Goal: Transaction & Acquisition: Download file/media

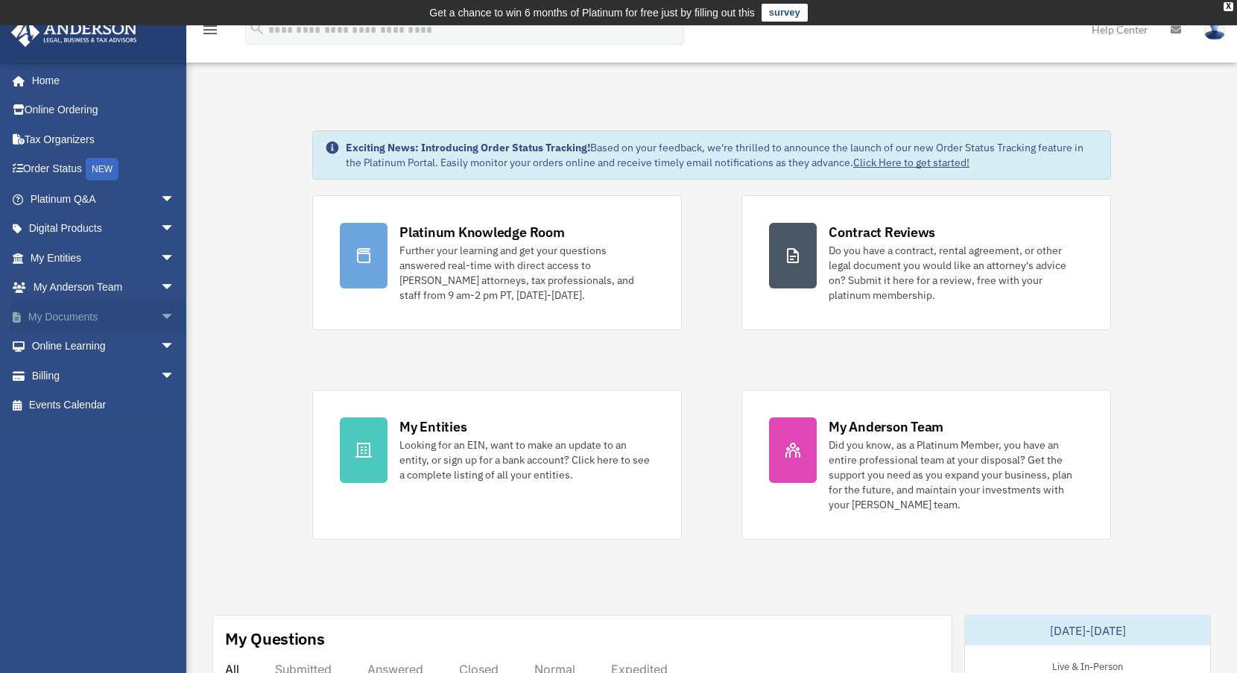
click at [79, 312] on link "My Documents arrow_drop_down" at bounding box center [103, 317] width 187 height 30
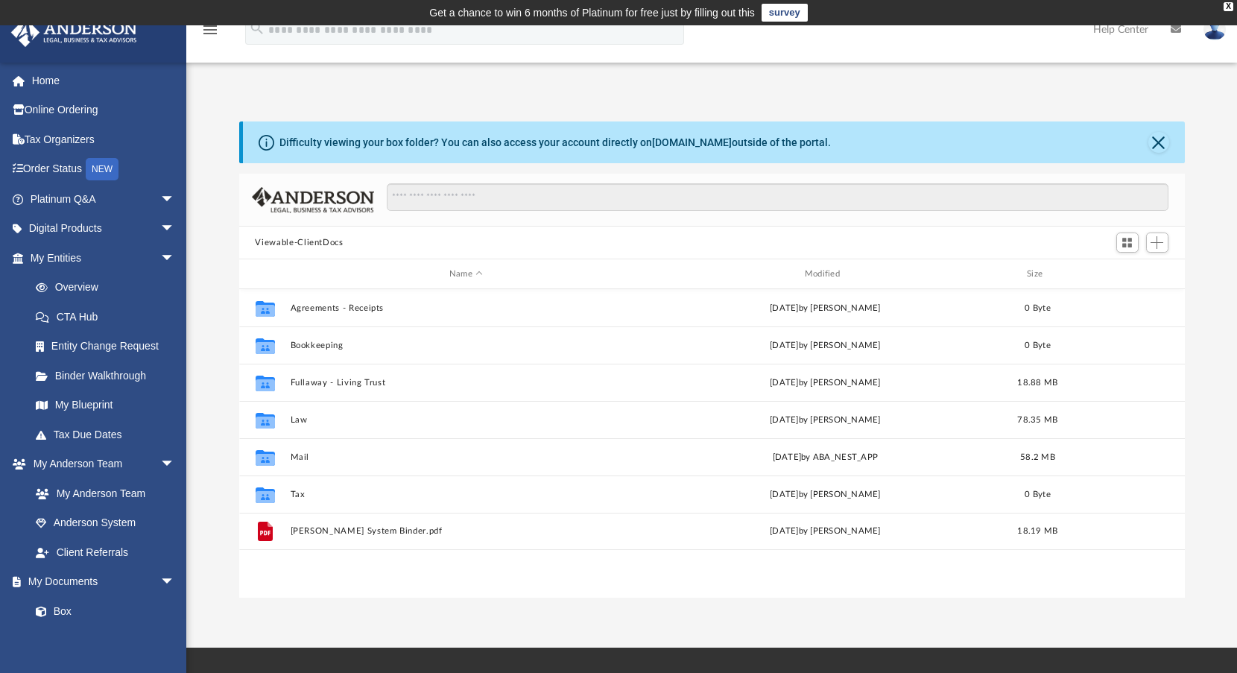
scroll to position [328, 935]
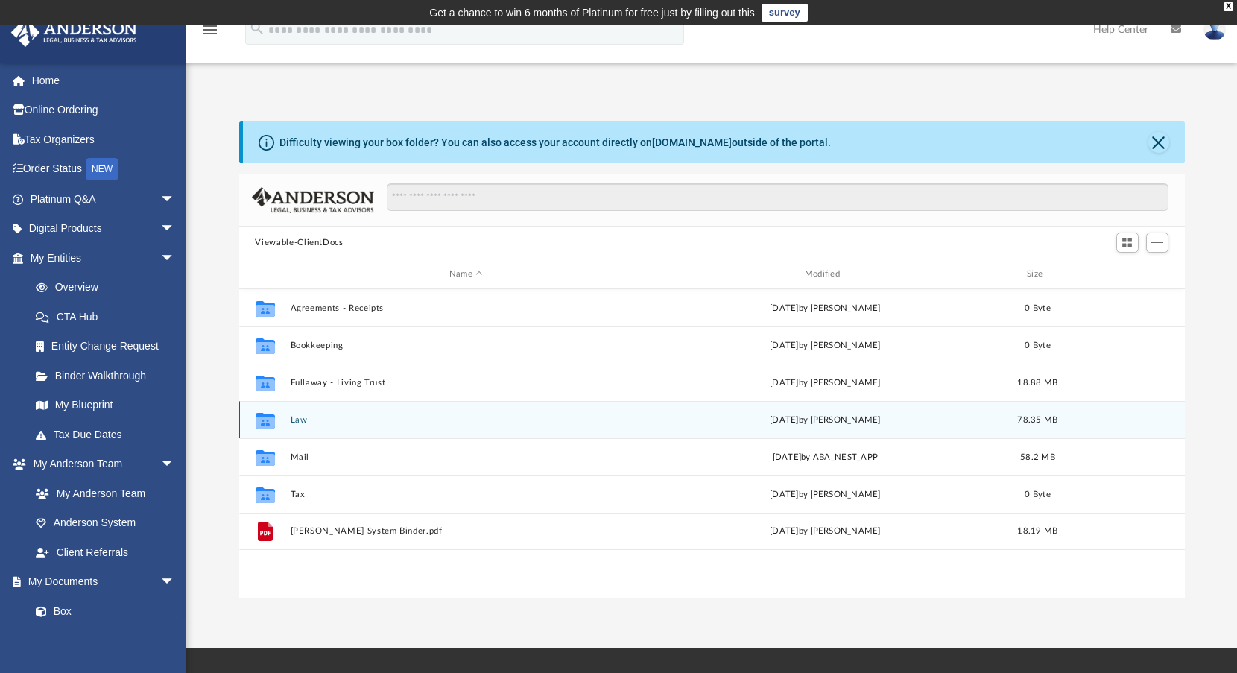
click at [303, 421] on button "Law" at bounding box center [466, 420] width 353 height 10
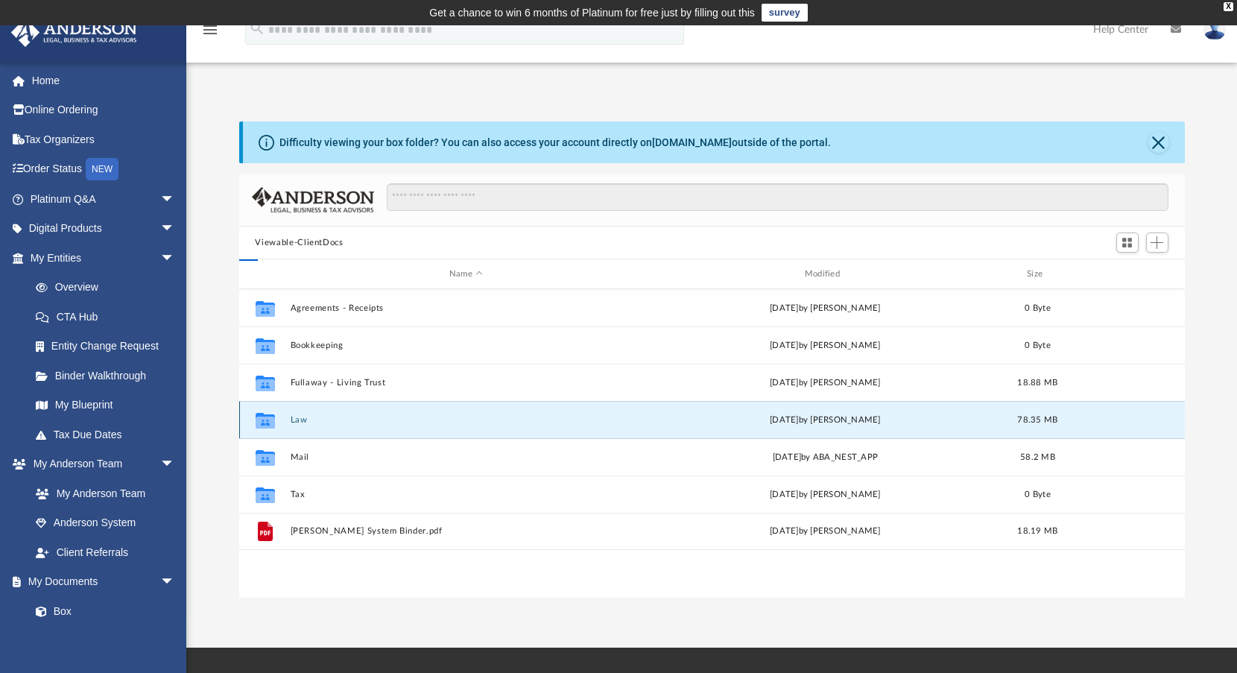
click at [303, 421] on button "Law" at bounding box center [466, 420] width 353 height 10
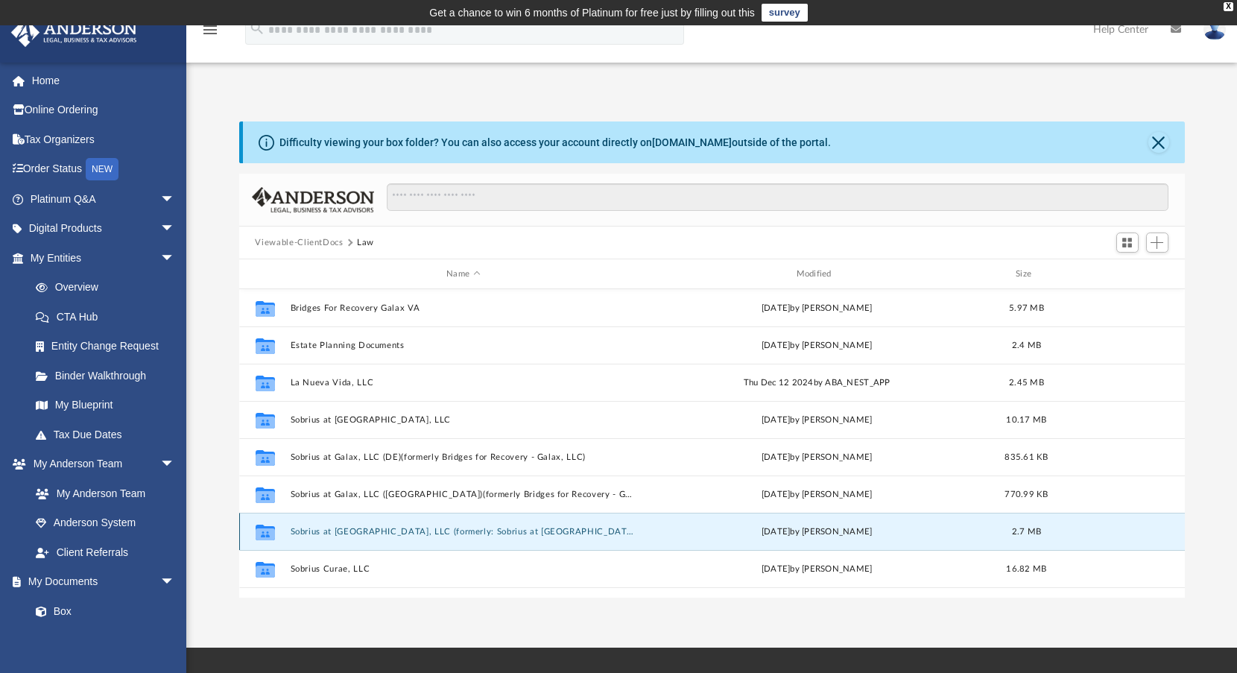
click at [476, 535] on button "Sobrius at Lynchburg, LLC (formerly: Sobrius at Bedford, LLC)" at bounding box center [463, 532] width 347 height 10
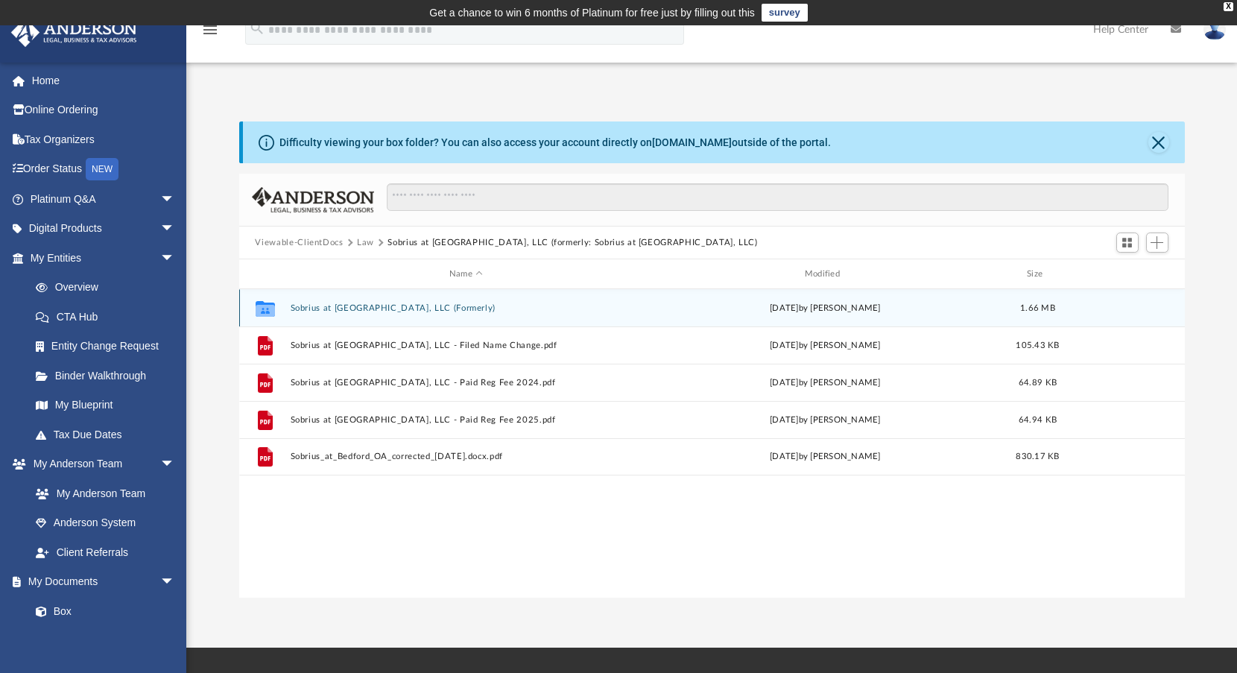
click at [406, 308] on button "Sobrius at Bedford, LLC (Formerly)" at bounding box center [466, 308] width 353 height 10
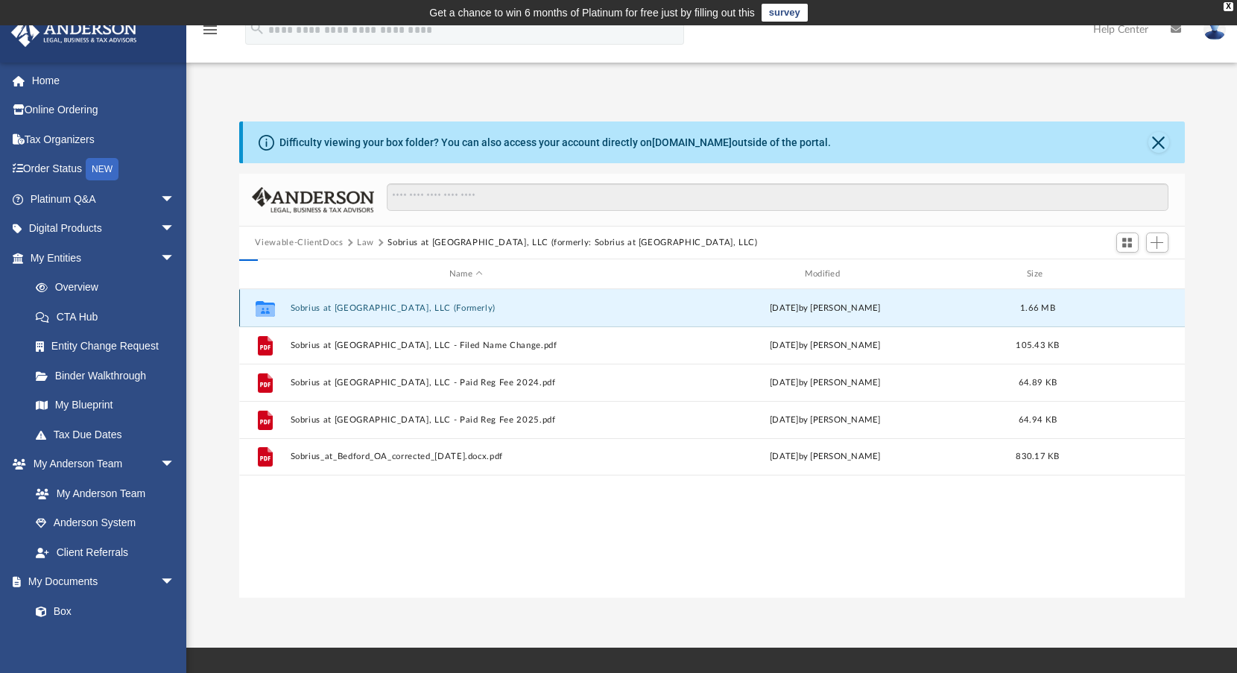
click at [406, 308] on button "Sobrius at Bedford, LLC (Formerly)" at bounding box center [466, 308] width 353 height 10
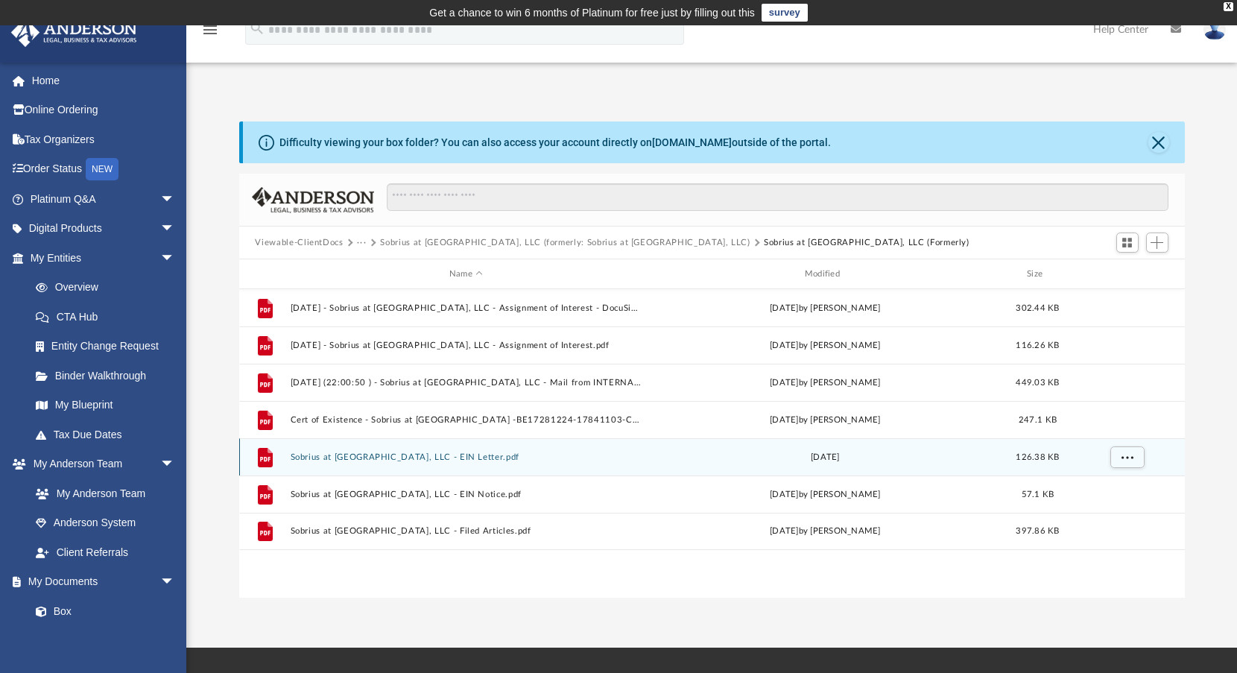
click at [408, 458] on button "Sobrius at Bedford, LLC - EIN Letter.pdf" at bounding box center [466, 458] width 353 height 10
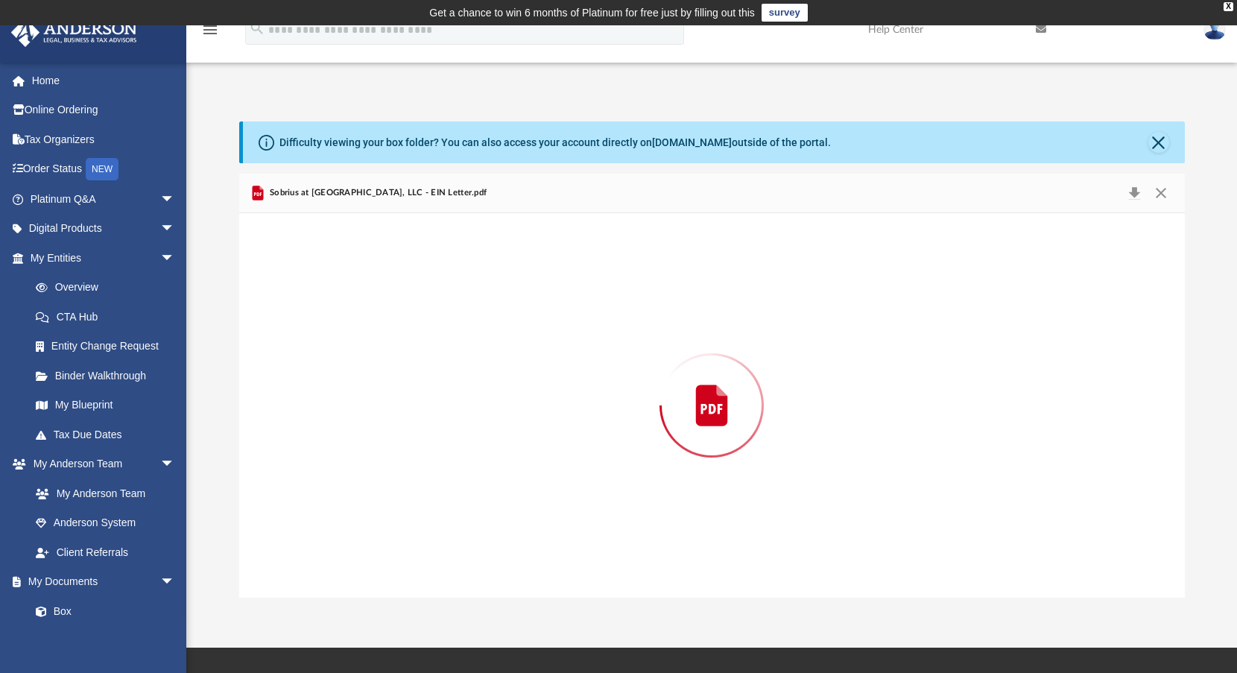
click at [408, 458] on div "Preview" at bounding box center [712, 405] width 946 height 385
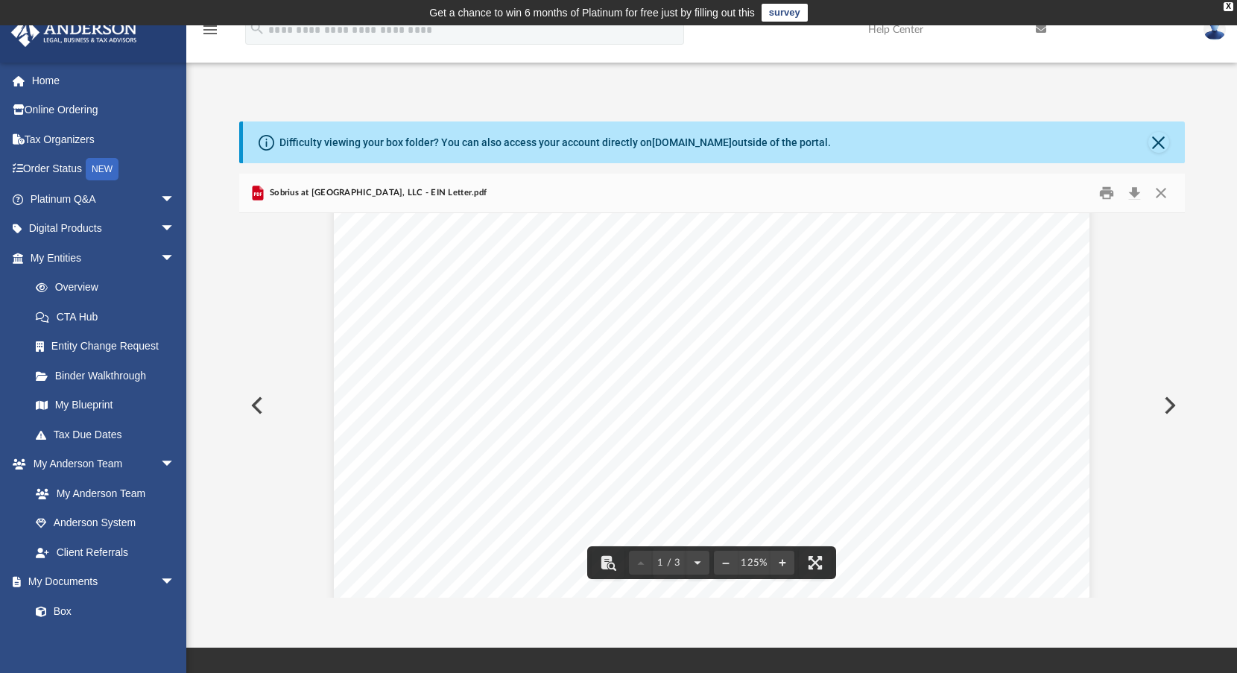
scroll to position [0, 0]
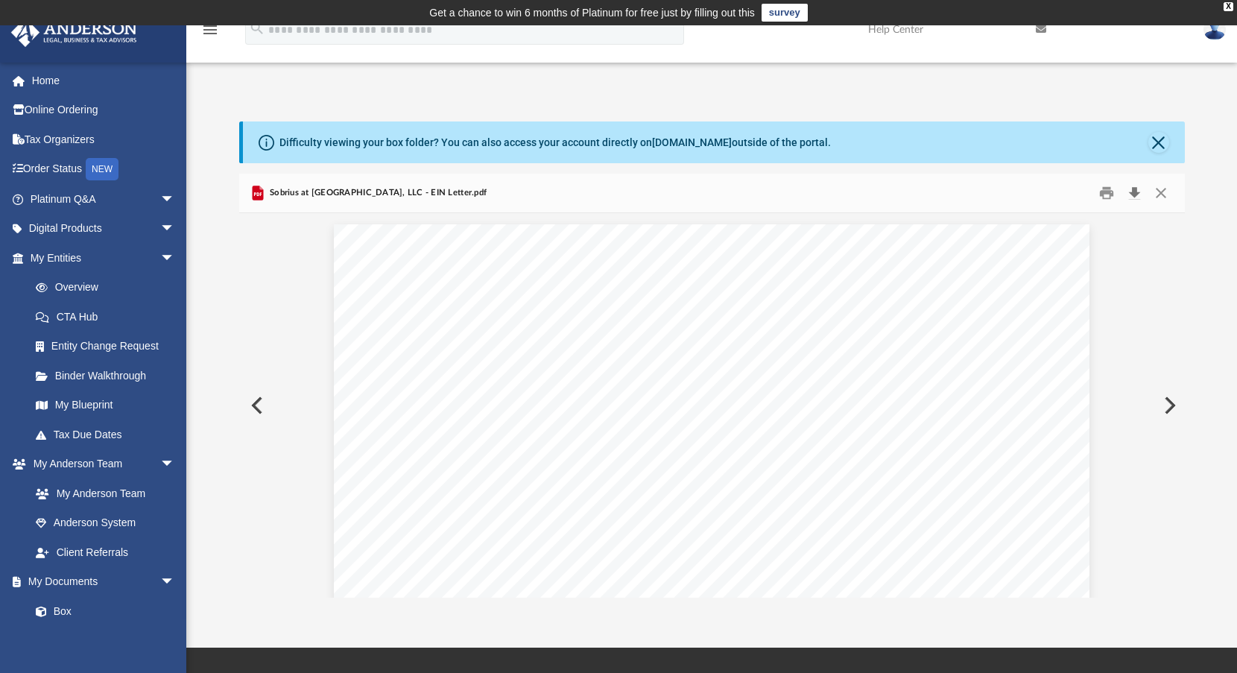
click at [1135, 194] on button "Download" at bounding box center [1135, 193] width 27 height 23
